Goal: Information Seeking & Learning: Learn about a topic

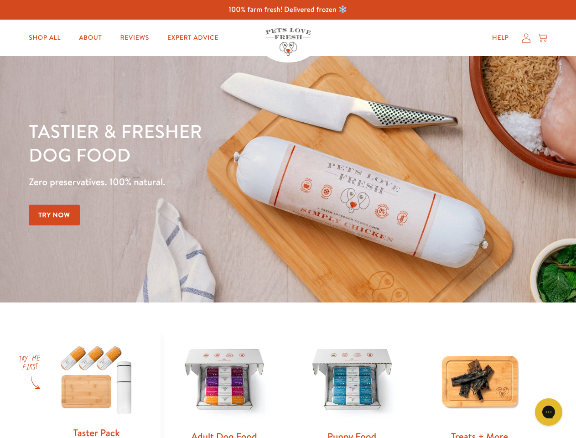
click at [288, 219] on div "Tastier & fresher dog food Zero preservatives. 100% natural. Try Now" at bounding box center [201, 179] width 345 height 120
click at [548, 412] on icon "Gorgias live chat" at bounding box center [548, 411] width 9 height 9
